Goal: Information Seeking & Learning: Learn about a topic

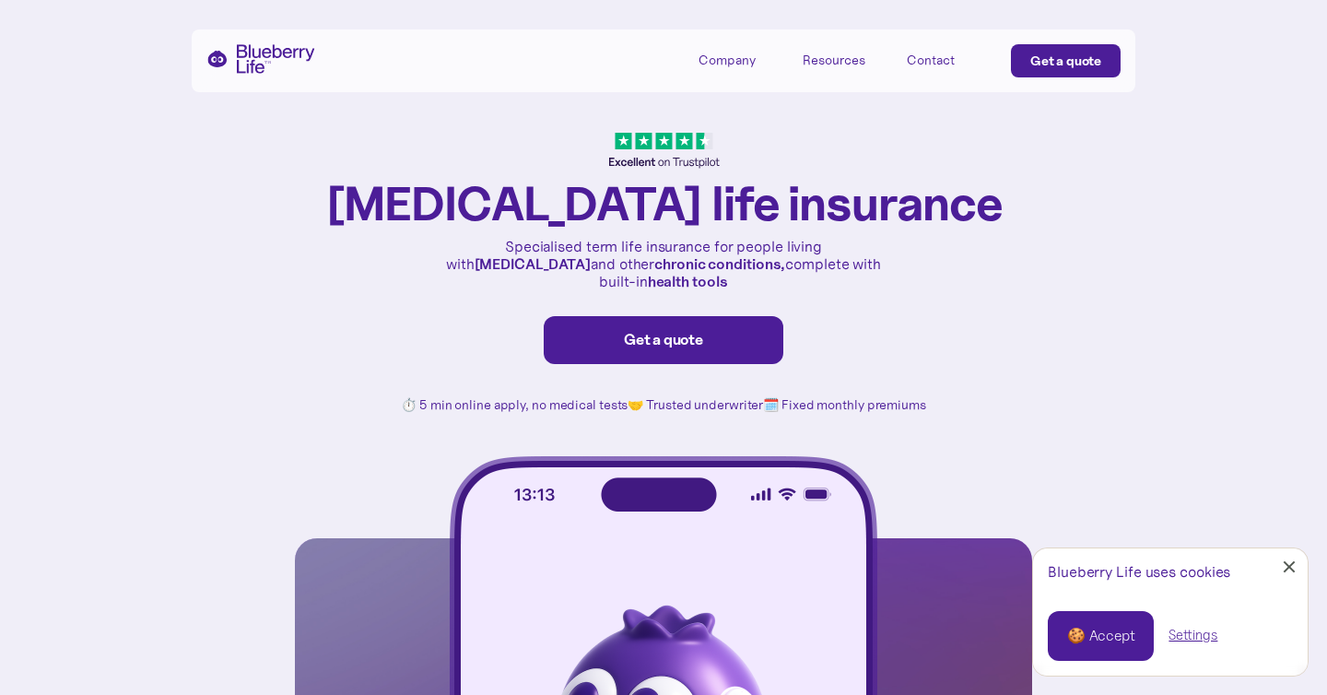
click at [713, 56] on div "Company" at bounding box center [726, 61] width 57 height 16
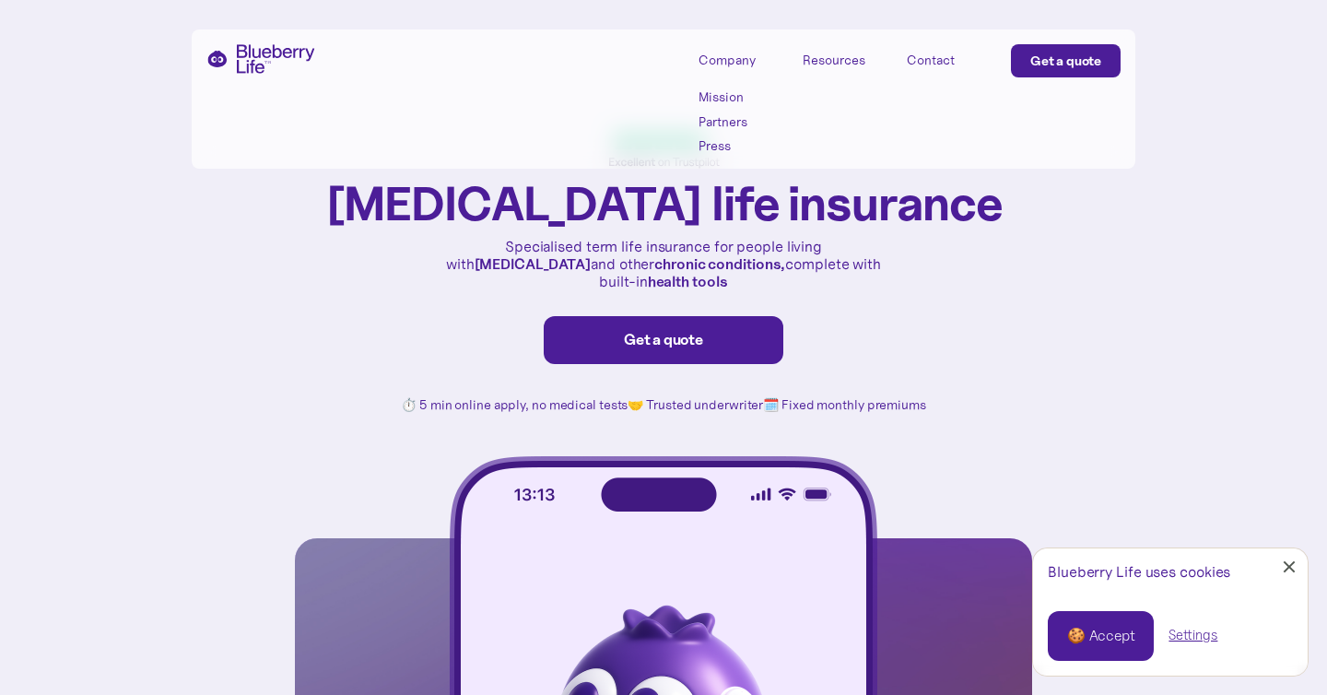
click at [721, 146] on link "Press" at bounding box center [739, 146] width 83 height 16
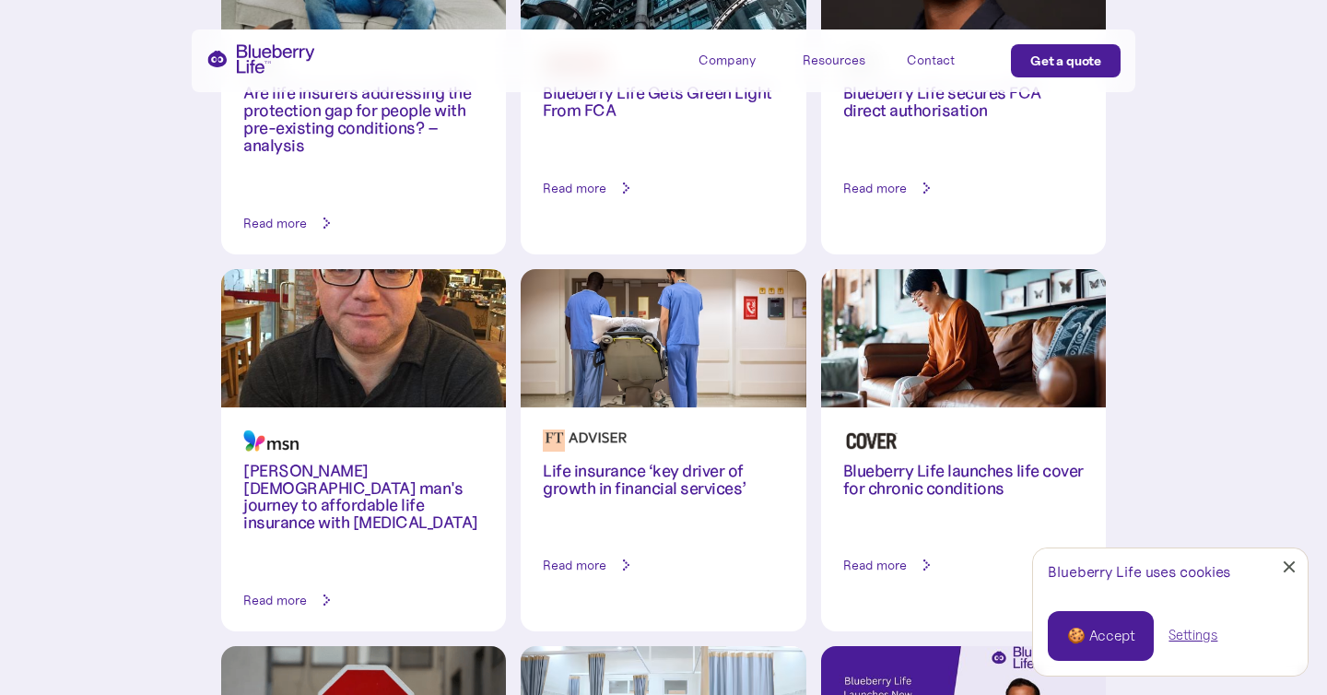
scroll to position [585, 0]
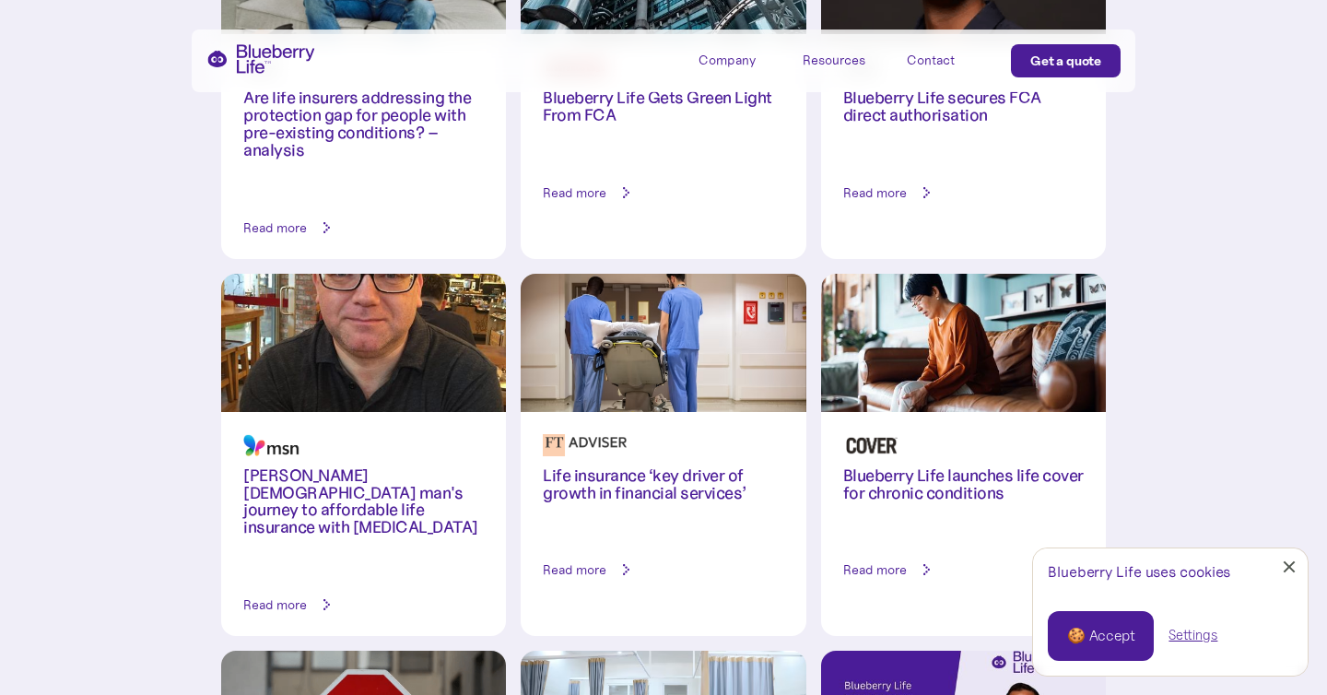
click at [394, 483] on h3 "[PERSON_NAME] [DEMOGRAPHIC_DATA] man's journey to affordable life insurance wit…" at bounding box center [363, 502] width 240 height 70
click at [671, 494] on h3 "Life insurance ‘key driver of growth in financial services’" at bounding box center [663, 484] width 240 height 35
